Goal: Task Accomplishment & Management: Complete application form

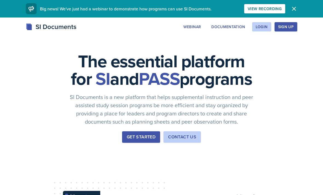
click at [285, 30] on button "Sign Up" at bounding box center [286, 26] width 23 height 9
click at [260, 31] on button "Login" at bounding box center [261, 26] width 19 height 9
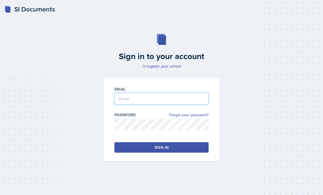
click at [161, 105] on input "email" at bounding box center [161, 98] width 94 height 11
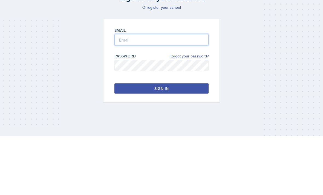
type input "[EMAIL_ADDRESS][DOMAIN_NAME]"
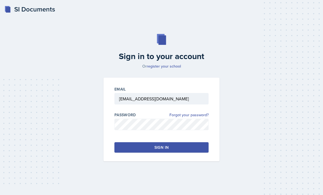
click at [175, 142] on button "Sign in" at bounding box center [161, 147] width 94 height 10
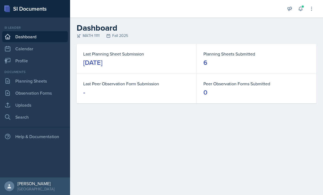
click at [48, 84] on link "Planning Sheets" at bounding box center [35, 81] width 66 height 11
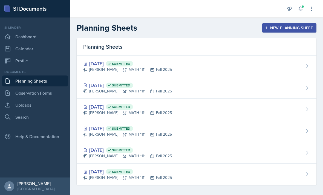
click at [290, 29] on div "New Planning Sheet" at bounding box center [289, 28] width 47 height 4
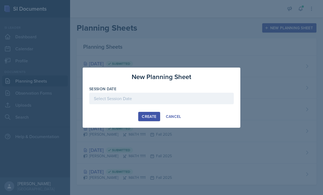
click at [160, 117] on button "Create" at bounding box center [149, 116] width 22 height 9
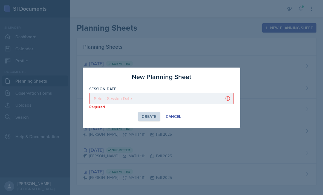
click at [127, 115] on div "Create Cancel" at bounding box center [161, 116] width 145 height 9
click at [126, 117] on div "Create Cancel" at bounding box center [161, 116] width 145 height 9
click at [221, 119] on div "Create Cancel" at bounding box center [161, 116] width 145 height 9
click at [225, 119] on div "Create Cancel" at bounding box center [161, 116] width 145 height 9
click at [143, 118] on div "Create" at bounding box center [149, 116] width 15 height 4
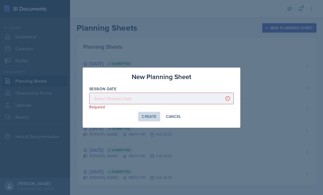
click at [143, 118] on div "Create" at bounding box center [149, 116] width 15 height 4
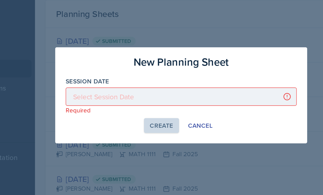
click at [89, 93] on div at bounding box center [161, 98] width 145 height 11
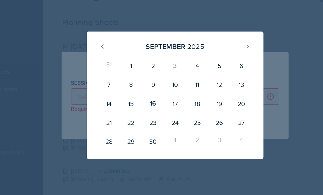
scroll to position [0, 0]
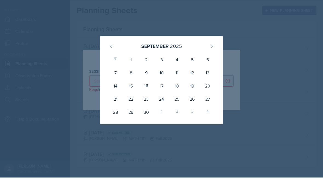
click at [182, 110] on div "25" at bounding box center [176, 116] width 15 height 13
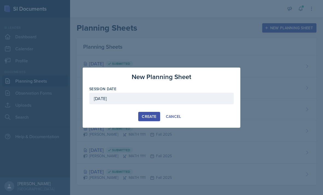
click at [151, 98] on div "[DATE]" at bounding box center [161, 98] width 145 height 11
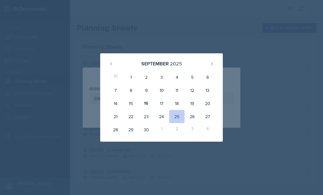
click at [180, 103] on div "18" at bounding box center [176, 103] width 15 height 13
type input "[DATE]"
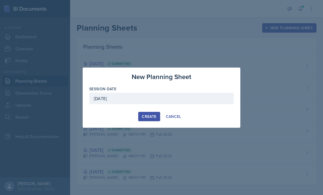
click at [151, 117] on div "Create" at bounding box center [149, 116] width 15 height 4
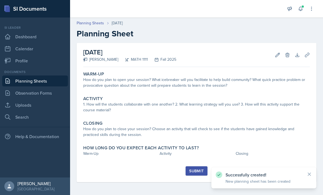
click at [159, 94] on div "Activity 1. How will the students collaborate with one another? 2. What learnin…" at bounding box center [196, 105] width 231 height 22
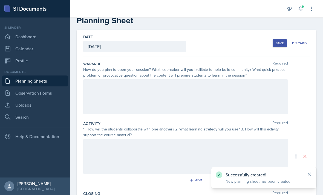
scroll to position [14, 0]
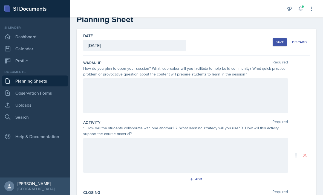
click at [165, 87] on div at bounding box center [185, 95] width 205 height 35
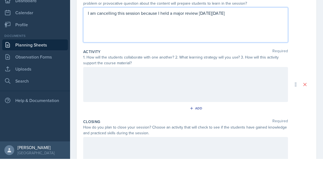
scroll to position [51, 0]
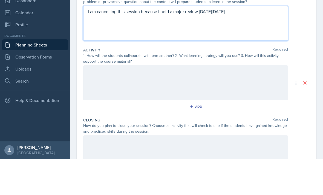
click at [231, 102] on div at bounding box center [185, 119] width 205 height 35
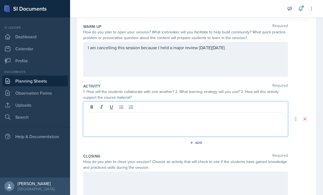
click at [292, 114] on button at bounding box center [296, 119] width 10 height 10
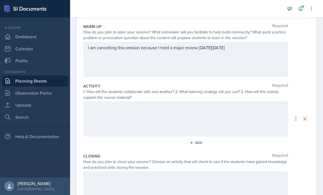
click at [267, 103] on div at bounding box center [185, 119] width 205 height 35
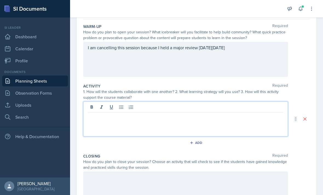
click at [261, 110] on div at bounding box center [185, 119] width 205 height 35
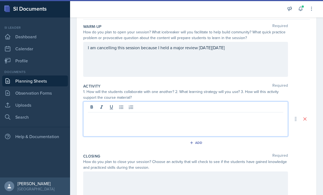
click at [142, 114] on p at bounding box center [185, 117] width 195 height 7
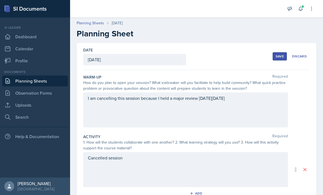
scroll to position [0, 0]
click at [245, 93] on div "I am cancelling this session because I held a major review [DATE][DATE]" at bounding box center [185, 110] width 205 height 35
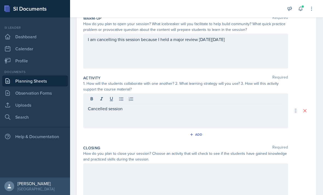
scroll to position [66, 0]
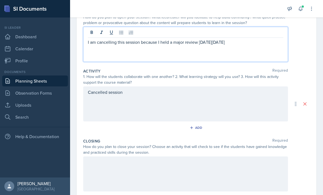
click at [258, 157] on div at bounding box center [185, 174] width 205 height 35
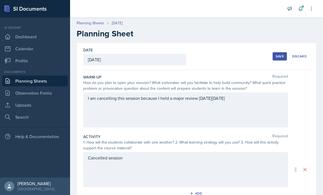
scroll to position [0, 0]
click at [280, 52] on button "Save" at bounding box center [280, 56] width 14 height 8
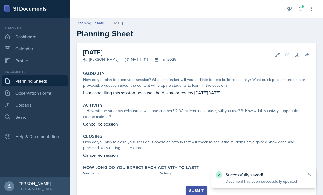
click at [195, 189] on div "Submit" at bounding box center [196, 191] width 15 height 4
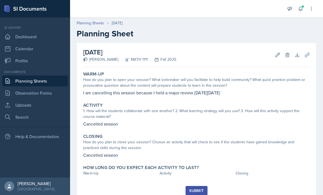
click at [276, 52] on icon at bounding box center [277, 54] width 5 height 5
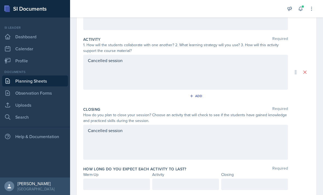
scroll to position [97, 0]
click at [126, 179] on div at bounding box center [116, 184] width 67 height 11
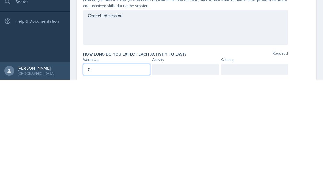
click at [193, 179] on div at bounding box center [185, 184] width 67 height 11
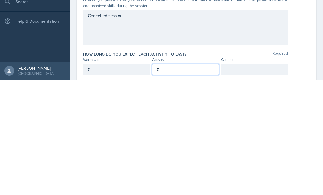
click at [244, 179] on div at bounding box center [254, 184] width 67 height 11
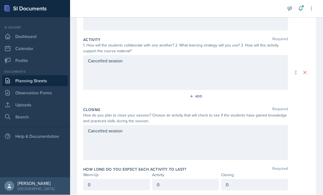
scroll to position [0, 0]
click at [194, 64] on div "Cancelled session" at bounding box center [185, 72] width 205 height 35
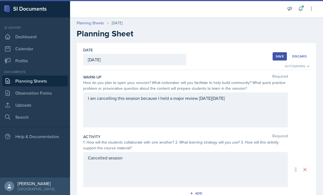
click at [277, 54] on div "Save" at bounding box center [280, 56] width 8 height 4
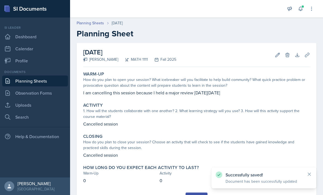
click at [197, 195] on div "Submit" at bounding box center [196, 197] width 15 height 4
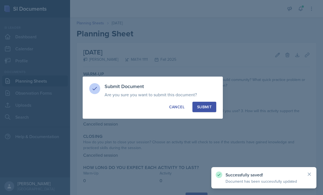
click at [207, 103] on button "Submit" at bounding box center [204, 107] width 24 height 10
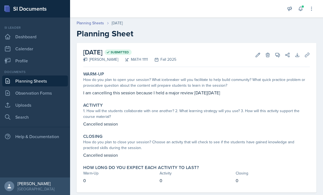
click at [44, 88] on link "Observation Forms" at bounding box center [35, 93] width 66 height 11
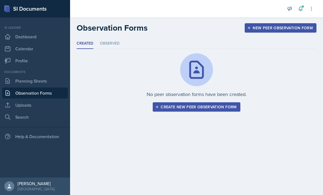
click at [54, 83] on link "Planning Sheets" at bounding box center [35, 81] width 66 height 11
